Goal: Information Seeking & Learning: Learn about a topic

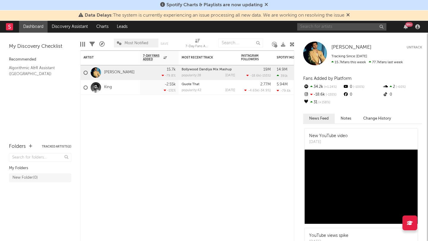
click at [343, 26] on input "text" at bounding box center [341, 26] width 89 height 7
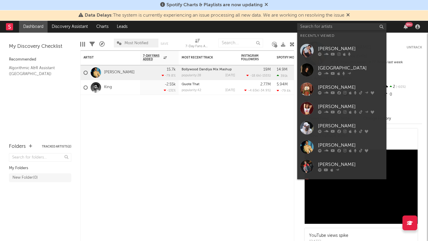
click at [321, 47] on div "[PERSON_NAME]" at bounding box center [350, 48] width 65 height 7
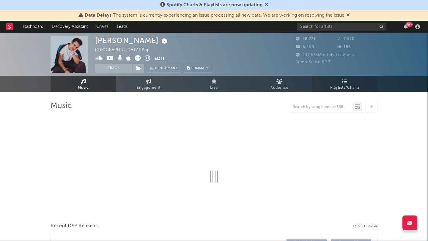
select select "6m"
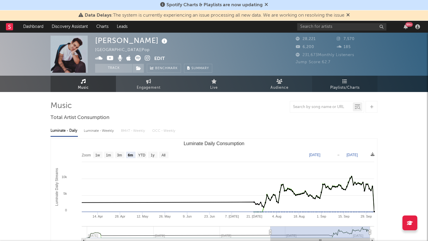
click at [344, 84] on span "Playlists/Charts" at bounding box center [344, 87] width 29 height 7
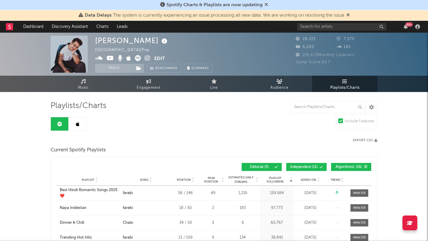
click at [79, 125] on link at bounding box center [78, 123] width 18 height 13
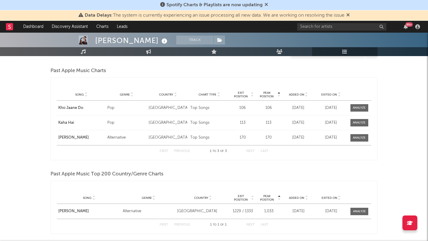
scroll to position [187, 0]
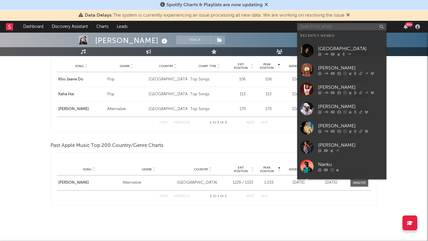
click at [316, 26] on input "text" at bounding box center [341, 26] width 89 height 7
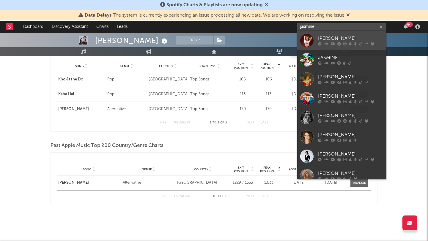
type input "jasmine"
click at [316, 39] on link "[PERSON_NAME]" at bounding box center [341, 40] width 89 height 19
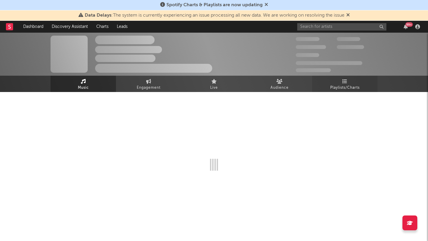
click at [343, 80] on icon at bounding box center [344, 81] width 5 height 5
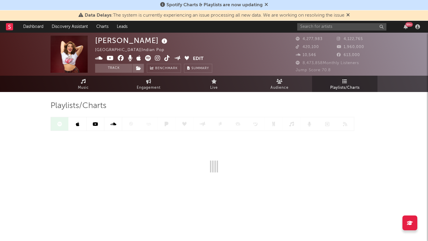
click at [305, 105] on div "Playlists/Charts" at bounding box center [213, 106] width 327 height 10
click at [344, 89] on span "Playlists/Charts" at bounding box center [344, 87] width 29 height 7
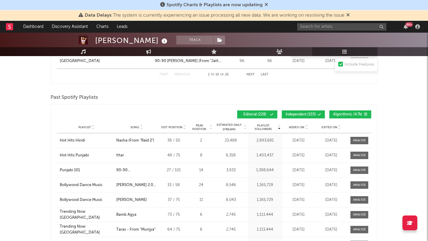
scroll to position [855, 0]
